Goal: Task Accomplishment & Management: Manage account settings

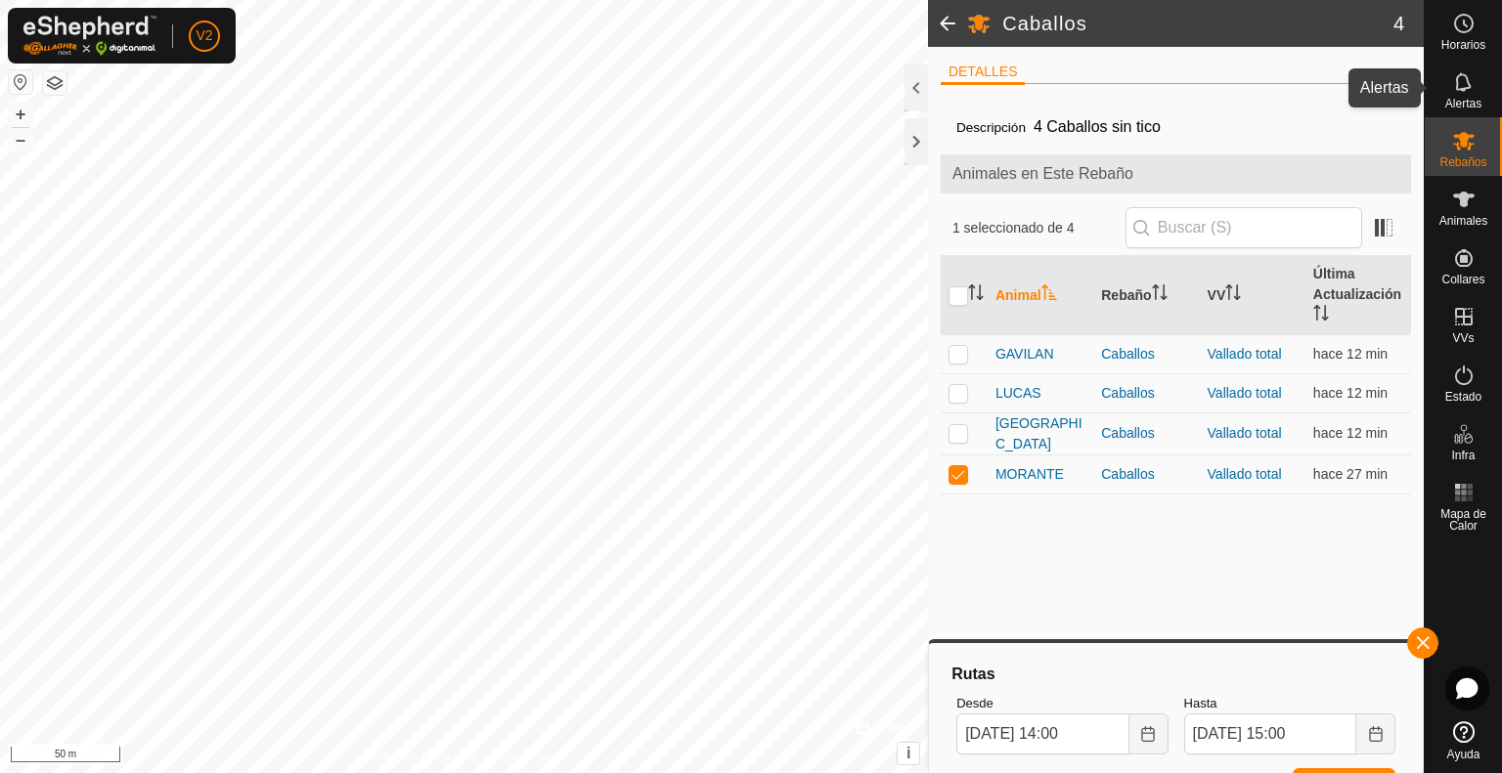
click at [1468, 77] on icon at bounding box center [1463, 81] width 23 height 23
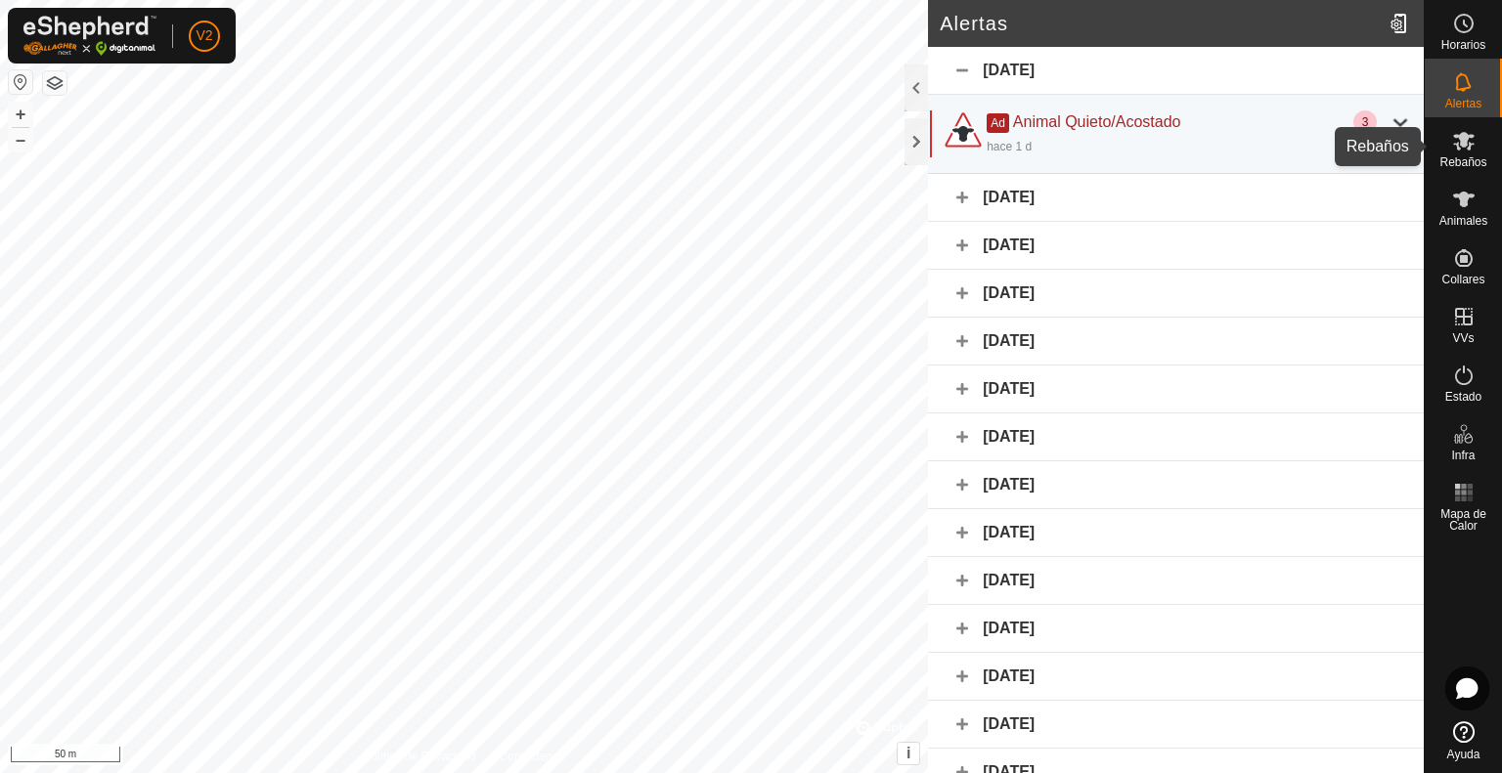
click at [1465, 152] on icon at bounding box center [1463, 140] width 23 height 23
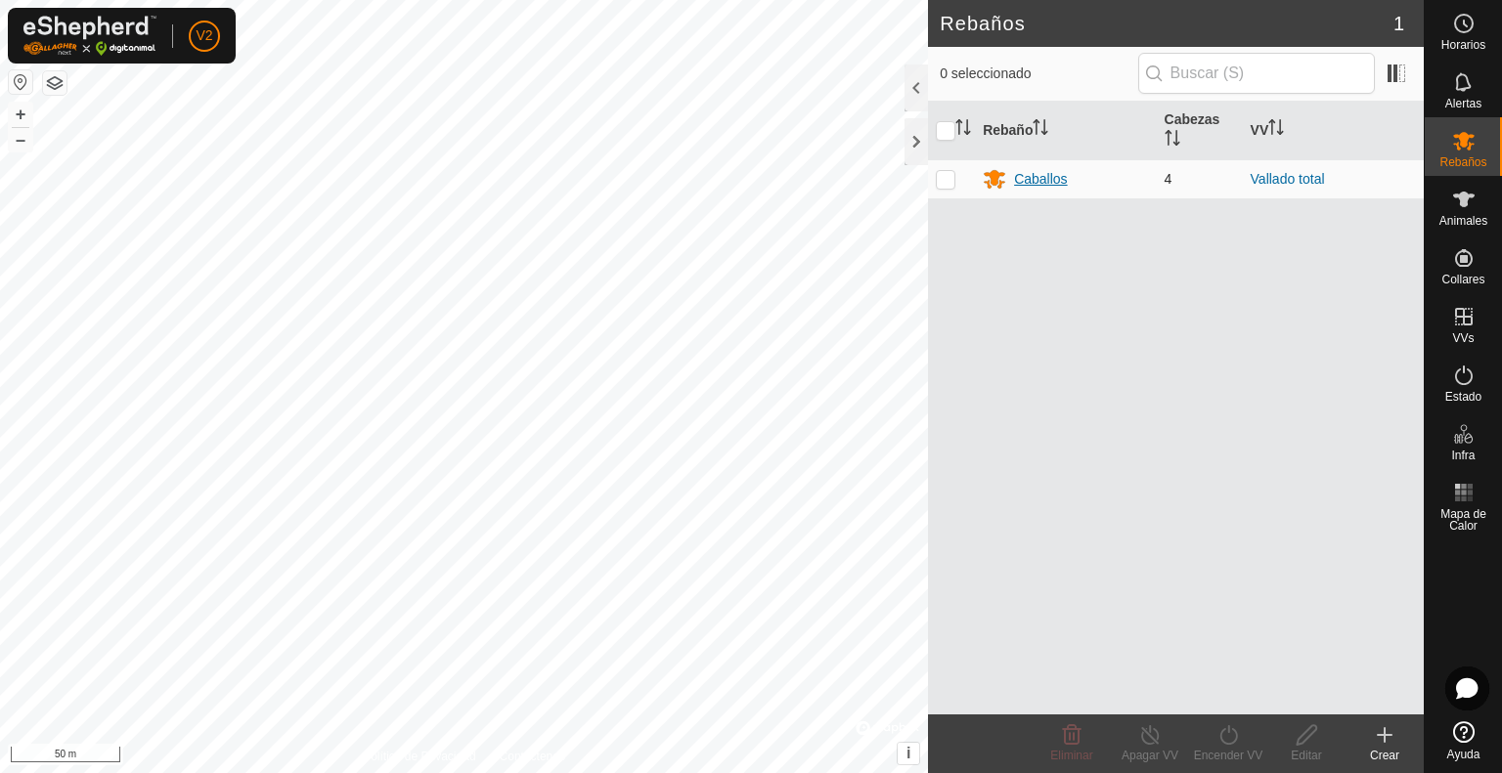
click at [1051, 184] on div "Caballos" at bounding box center [1040, 179] width 53 height 21
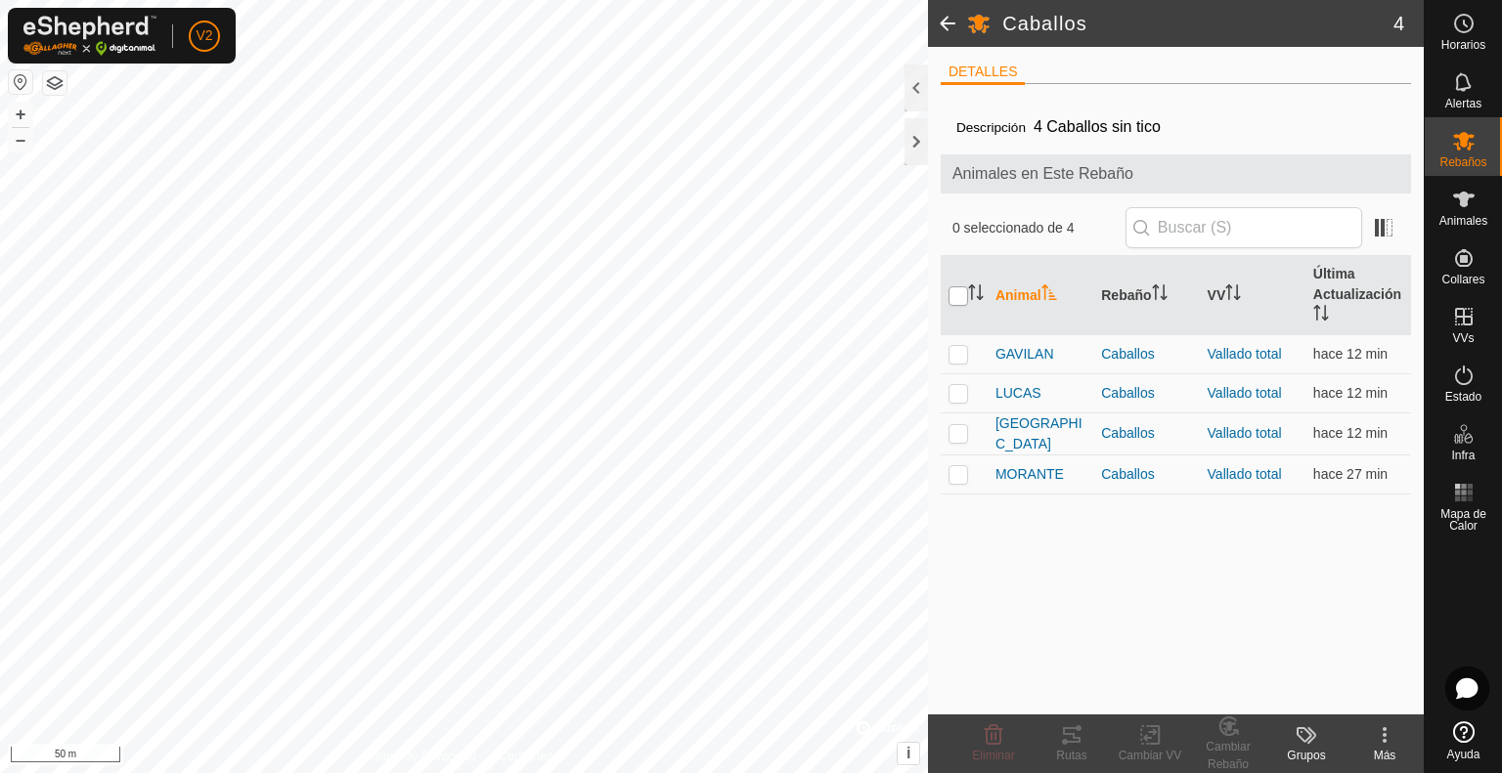
click at [955, 297] on input "checkbox" at bounding box center [958, 296] width 20 height 20
checkbox input "true"
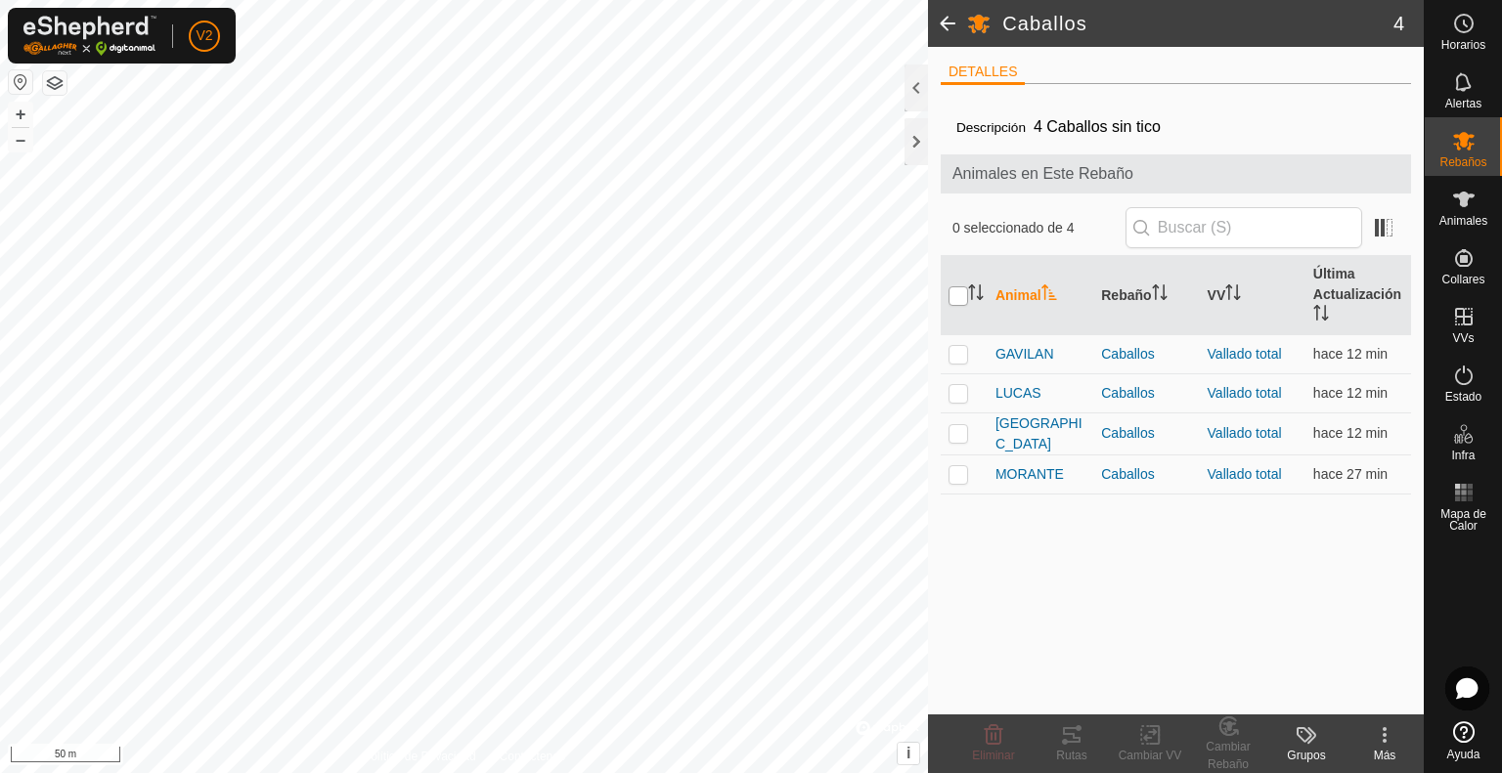
checkbox input "true"
click at [1068, 734] on icon at bounding box center [1072, 735] width 18 height 16
